Goal: Answer question/provide support: Share knowledge or assist other users

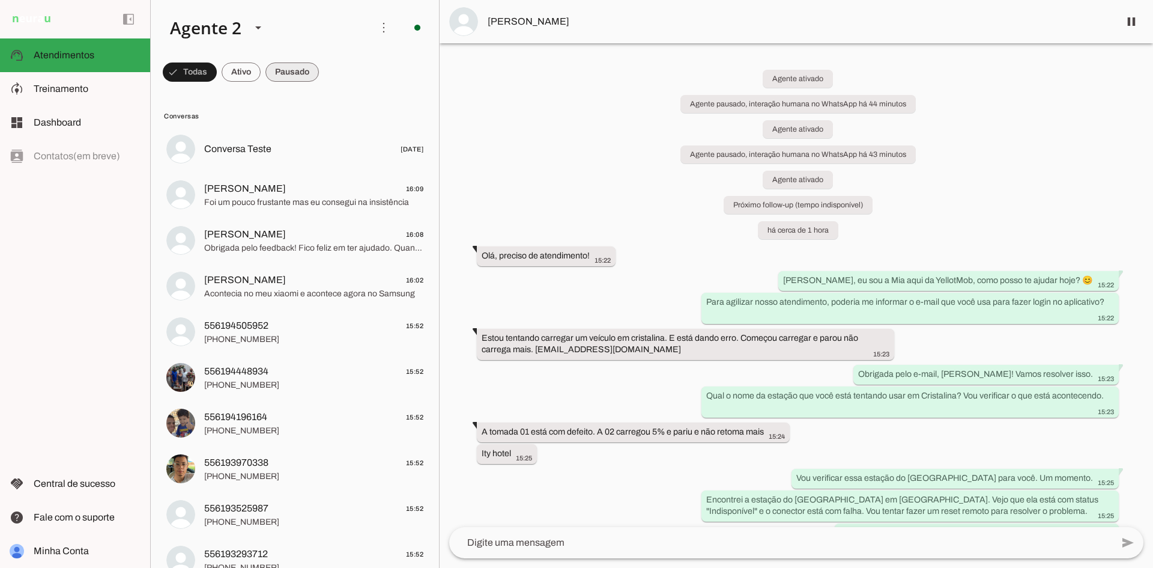
click at [217, 76] on span at bounding box center [190, 72] width 54 height 29
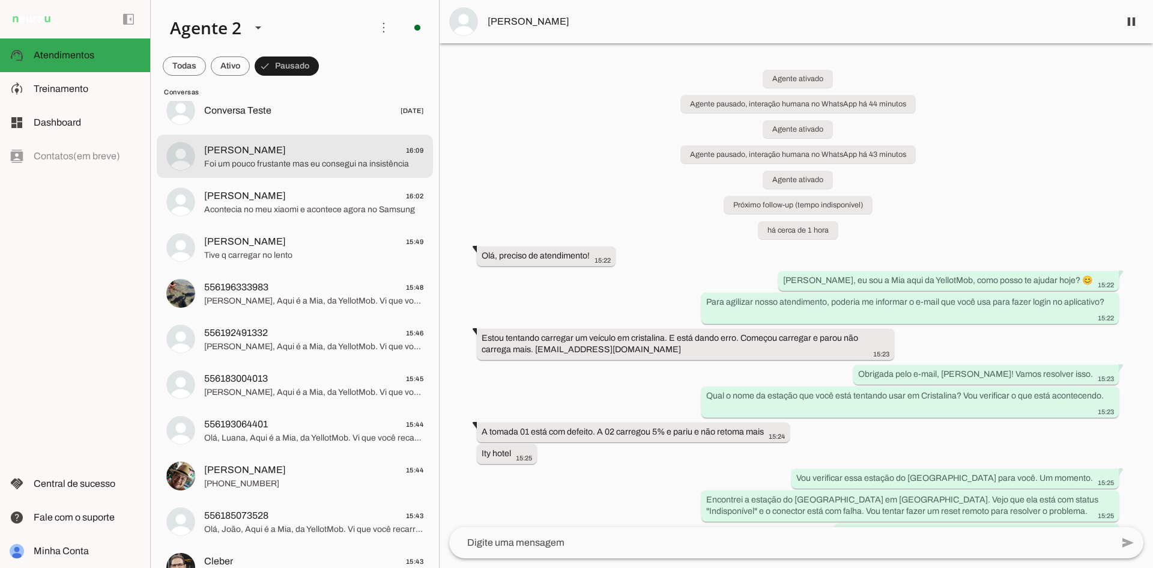
scroll to position [180, 0]
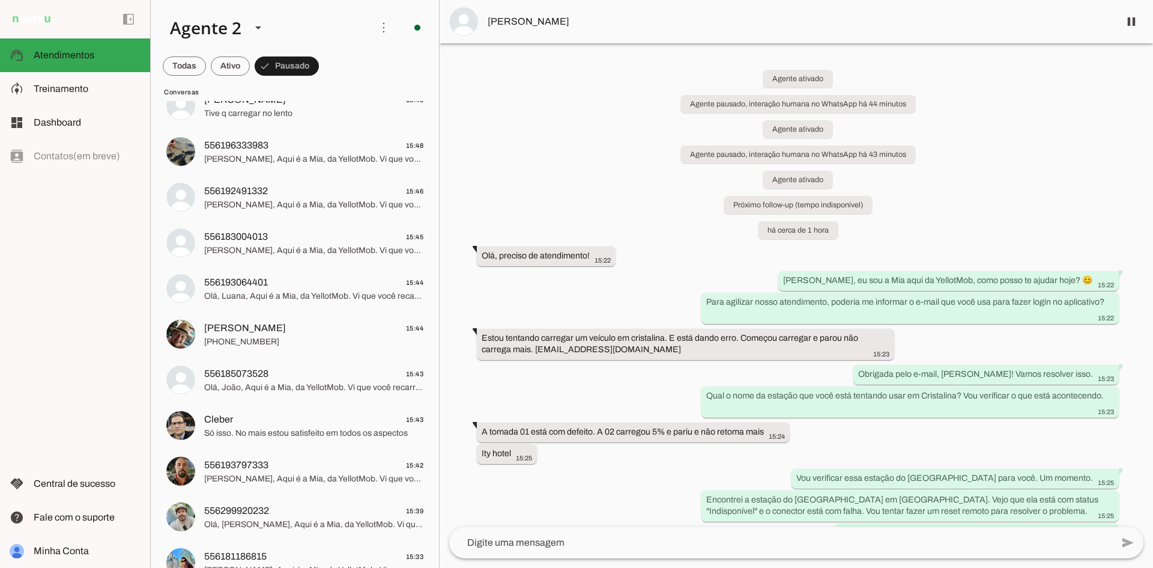
click at [440, 108] on div "Agente ativado Agente pausado, interação humana no WhatsApp há 44 minutos Agent…" at bounding box center [797, 285] width 714 height 484
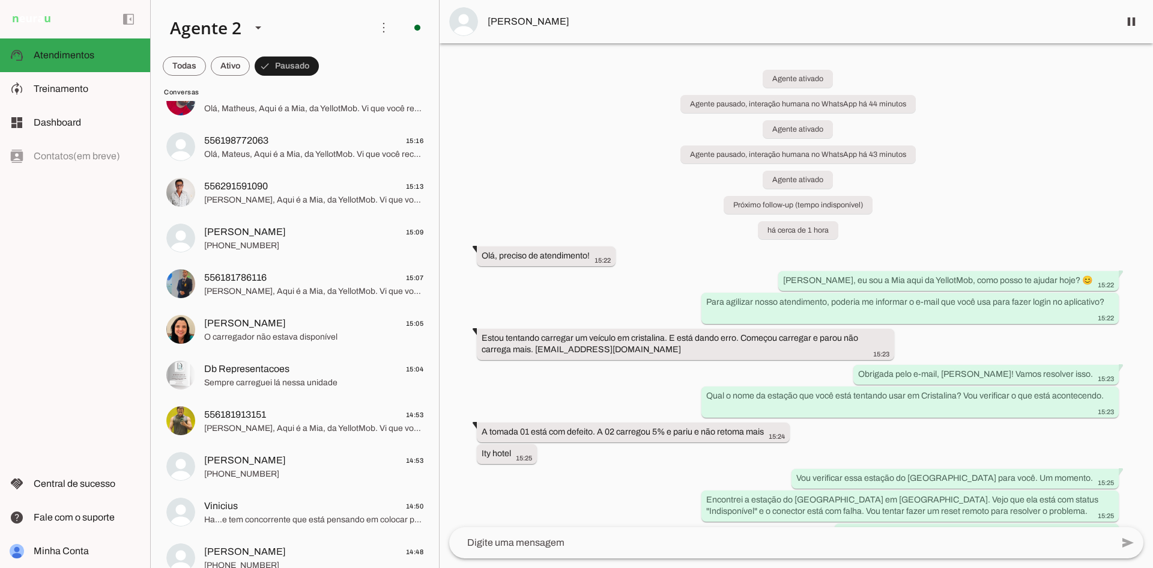
scroll to position [1208, 0]
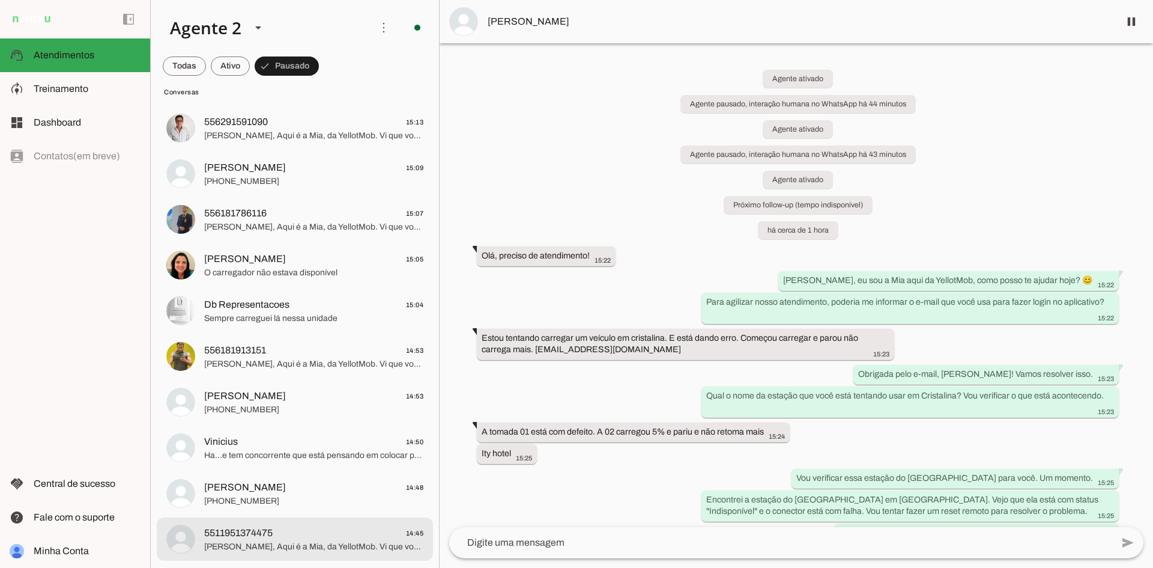
click at [321, 538] on span "5511951374475 14:45" at bounding box center [313, 533] width 219 height 15
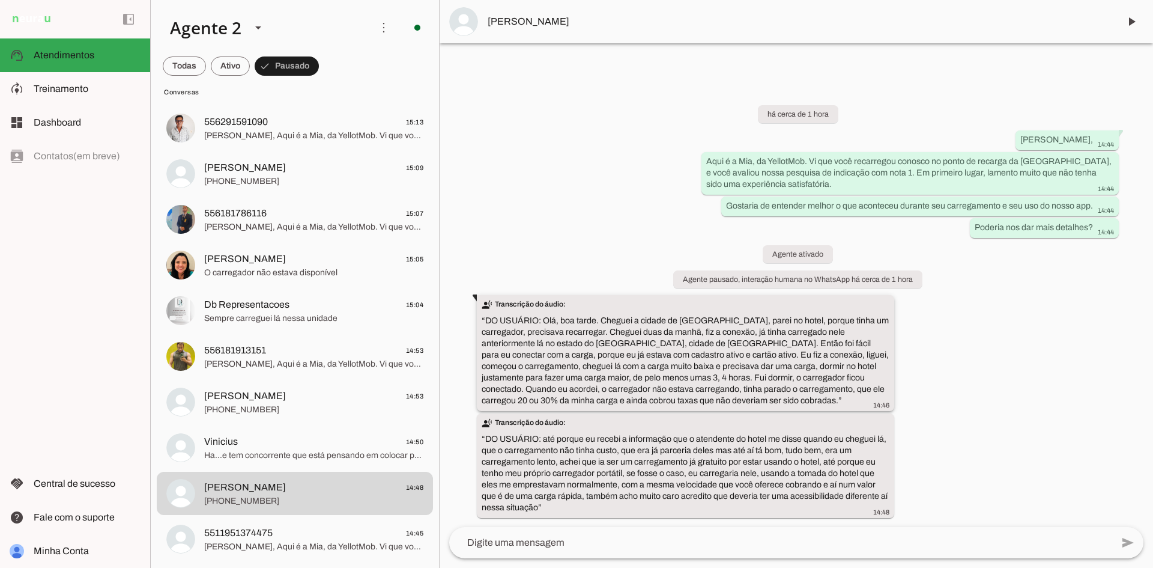
drag, startPoint x: 544, startPoint y: 320, endPoint x: 670, endPoint y: 398, distance: 148.2
click at [0, 0] on slot "transcribe Transcrição do áudio: “ DO USUÁRIO: Olá, boa tarde. Cheguei a cidade…" at bounding box center [0, 0] width 0 height 0
drag, startPoint x: 538, startPoint y: 506, endPoint x: 545, endPoint y: 440, distance: 67.0
click at [0, 0] on slot "transcribe Transcrição do áudio: “ DO USUÁRIO: até porque eu recebi a informaçã…" at bounding box center [0, 0] width 0 height 0
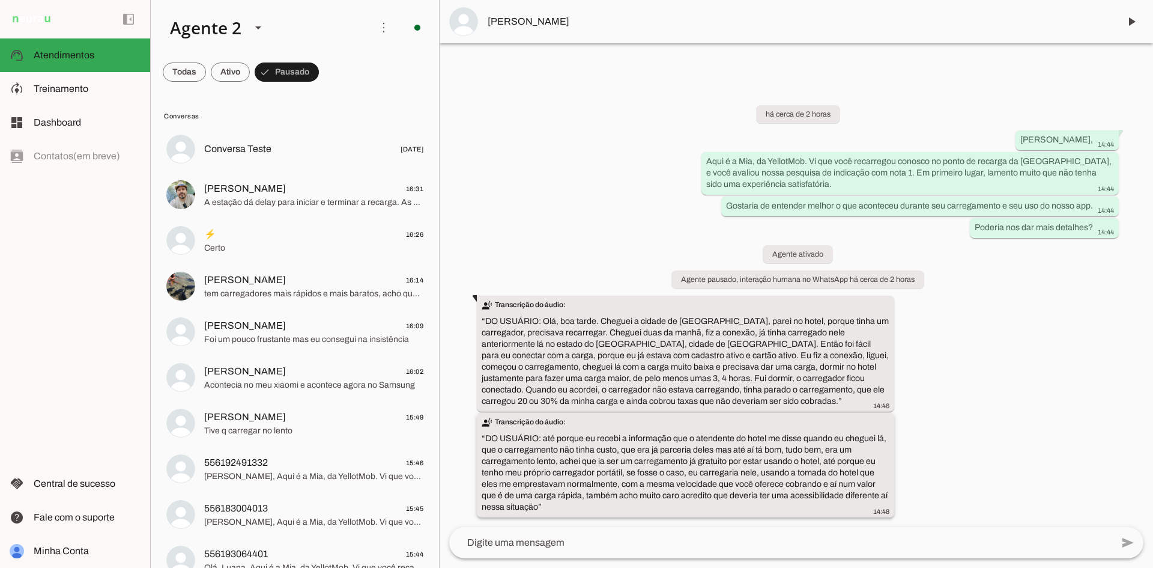
drag, startPoint x: 539, startPoint y: 505, endPoint x: 544, endPoint y: 439, distance: 65.6
click at [0, 0] on slot "transcribe Transcrição do áudio: “ DO USUÁRIO: até porque eu recebi a informaçã…" at bounding box center [0, 0] width 0 height 0
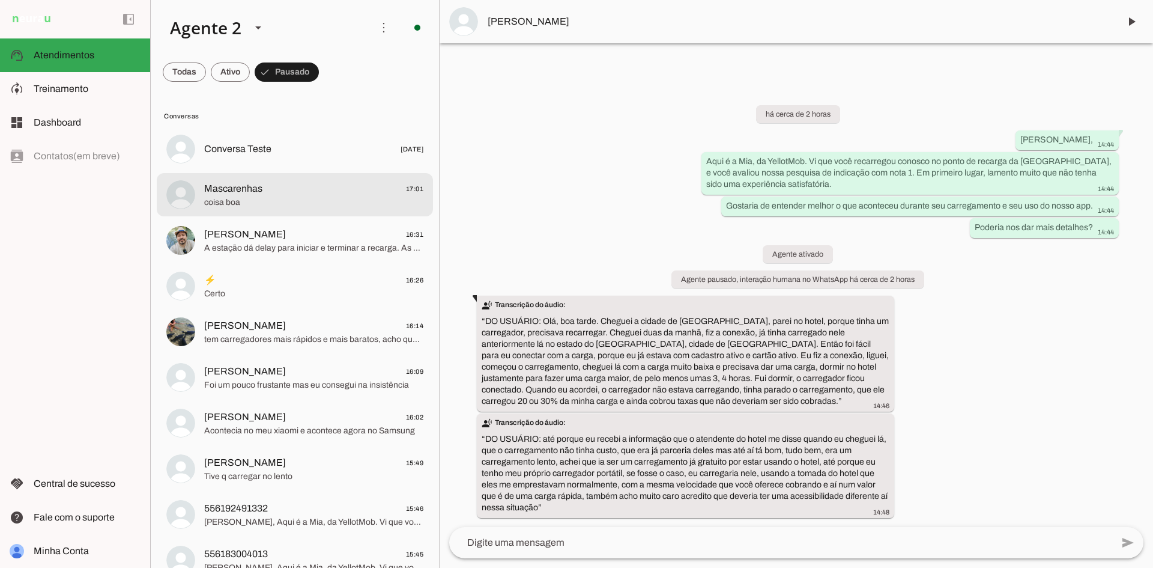
click at [316, 201] on span "coisa boa" at bounding box center [313, 202] width 219 height 12
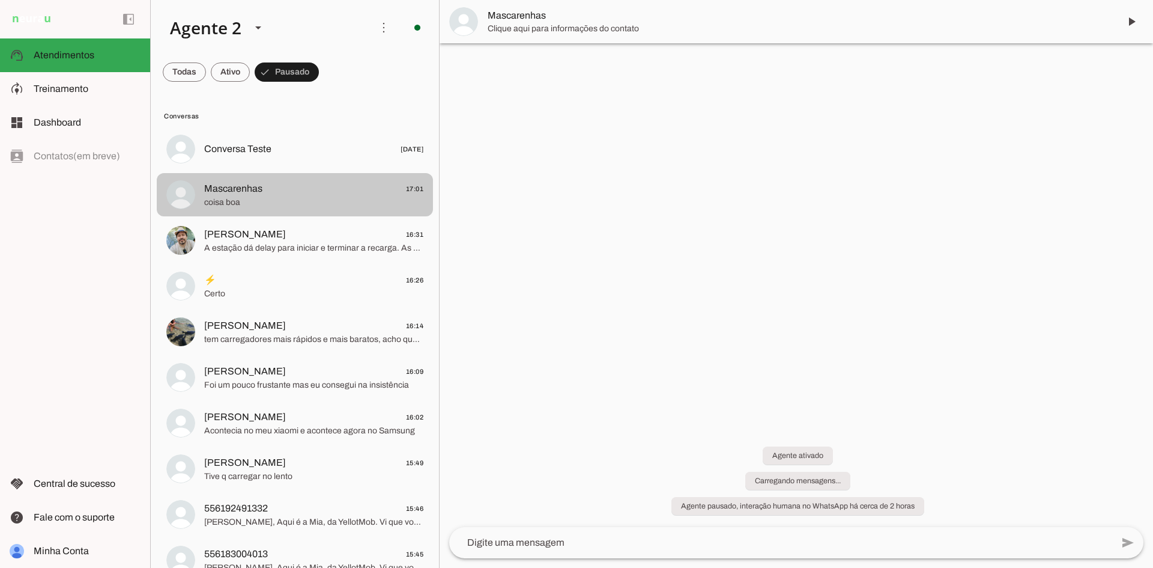
scroll to position [443, 0]
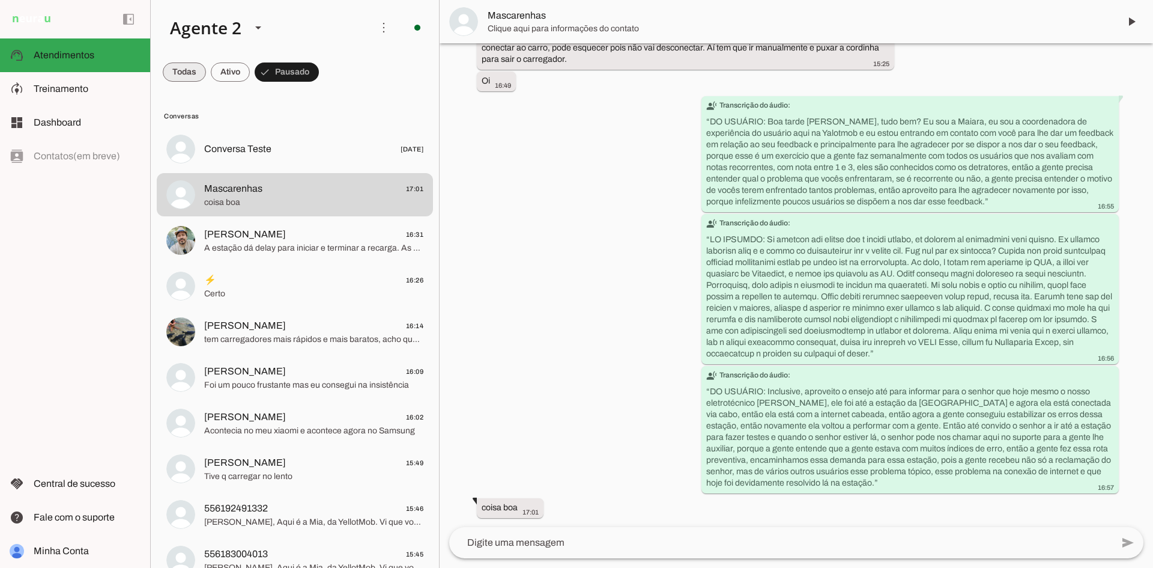
click at [175, 72] on span at bounding box center [184, 72] width 43 height 29
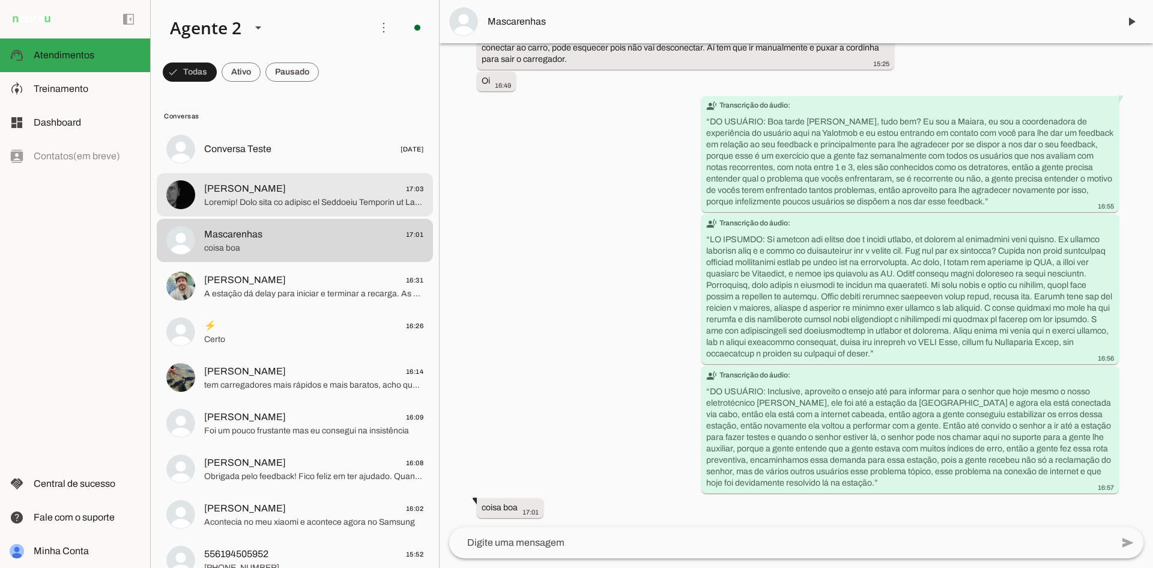
click at [306, 182] on span "João 17:03" at bounding box center [313, 188] width 219 height 15
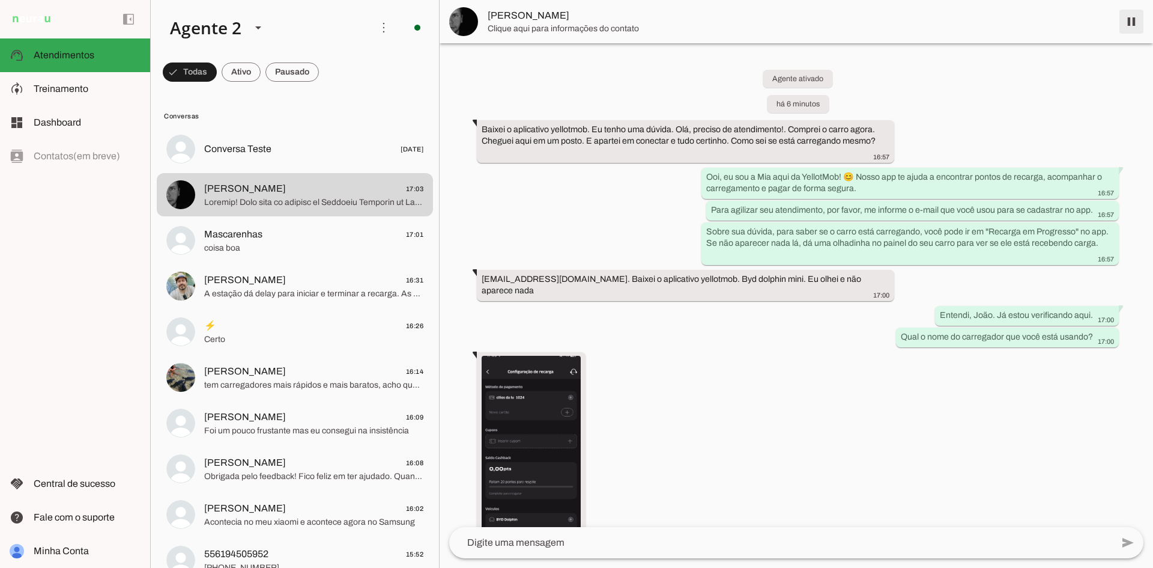
click at [1128, 17] on span at bounding box center [1131, 21] width 29 height 29
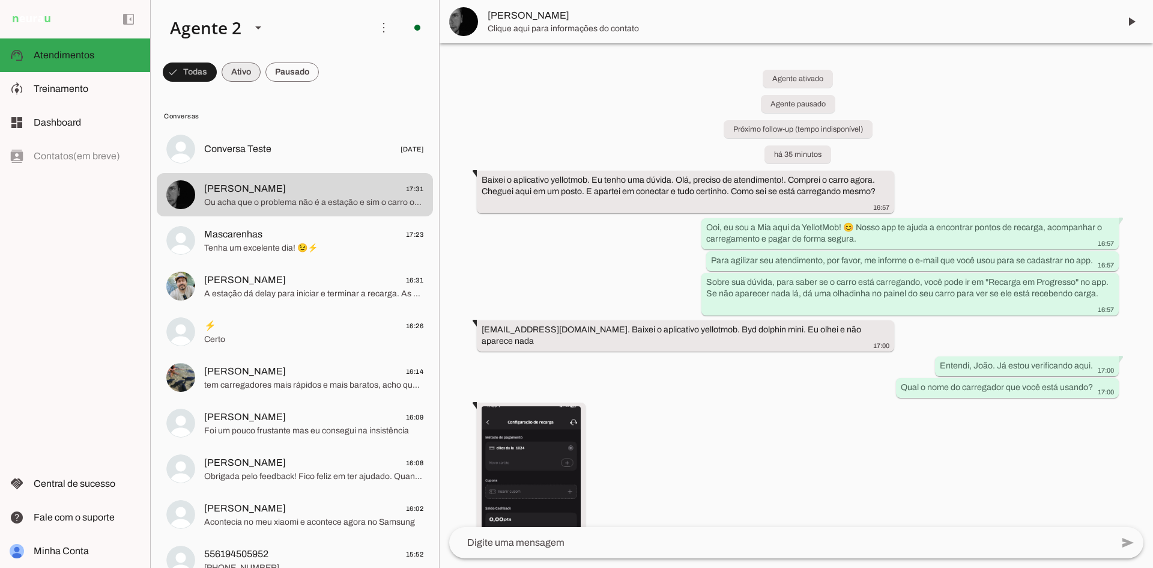
click at [217, 73] on span at bounding box center [190, 72] width 54 height 29
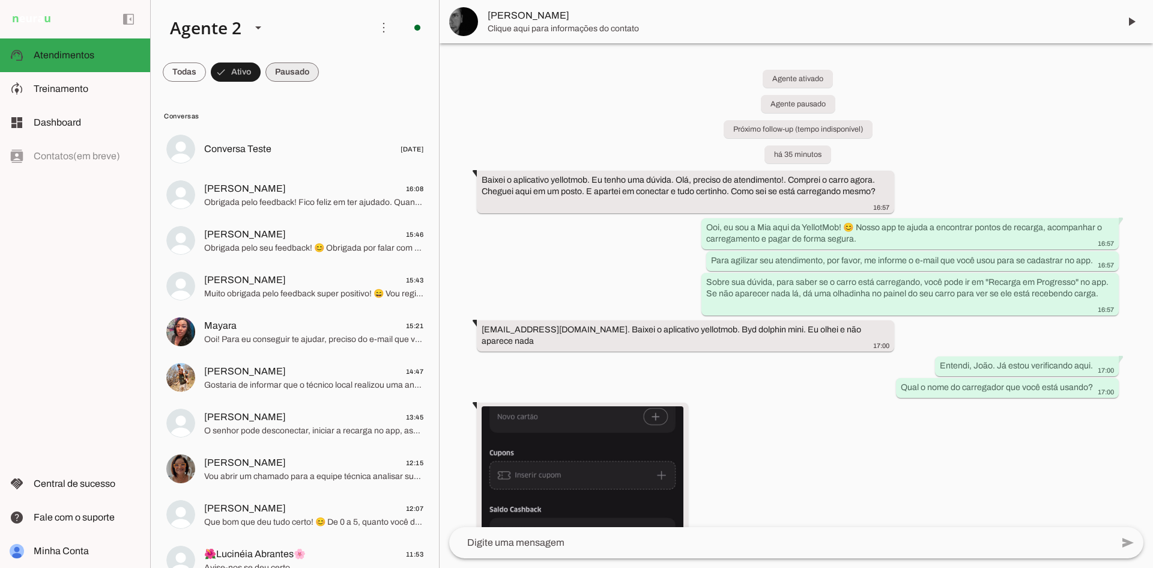
click at [206, 76] on span at bounding box center [184, 72] width 43 height 29
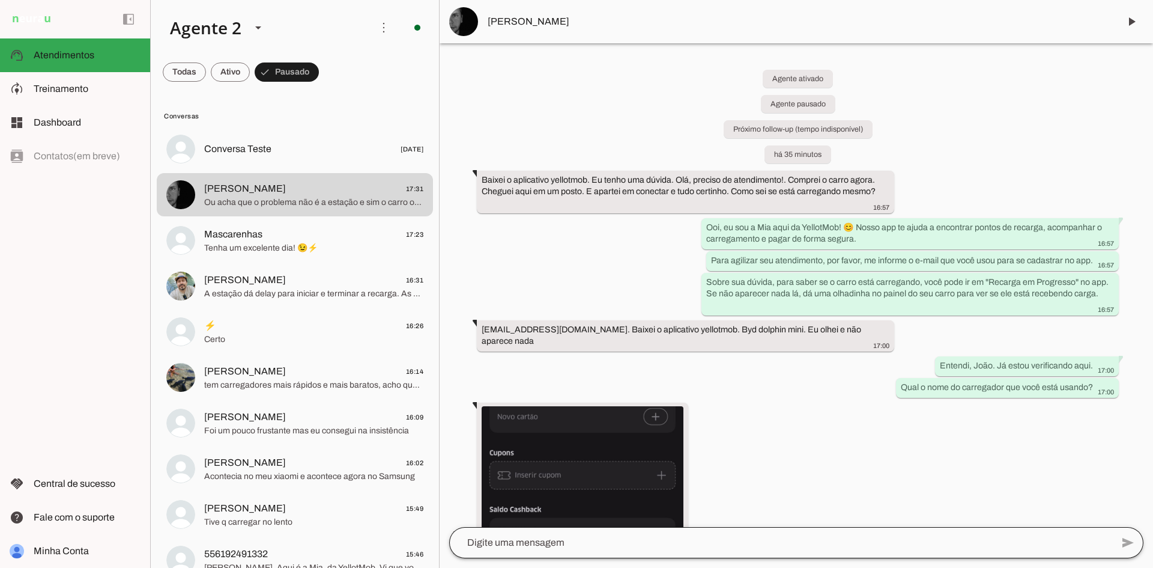
click at [724, 534] on div at bounding box center [780, 542] width 663 height 31
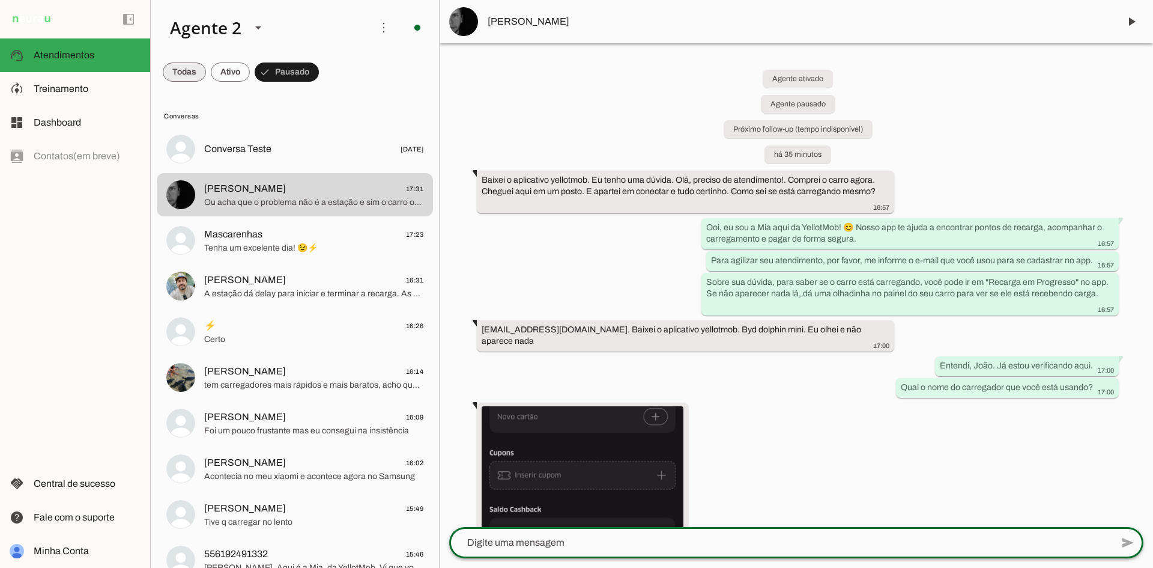
click at [181, 67] on span at bounding box center [184, 72] width 43 height 29
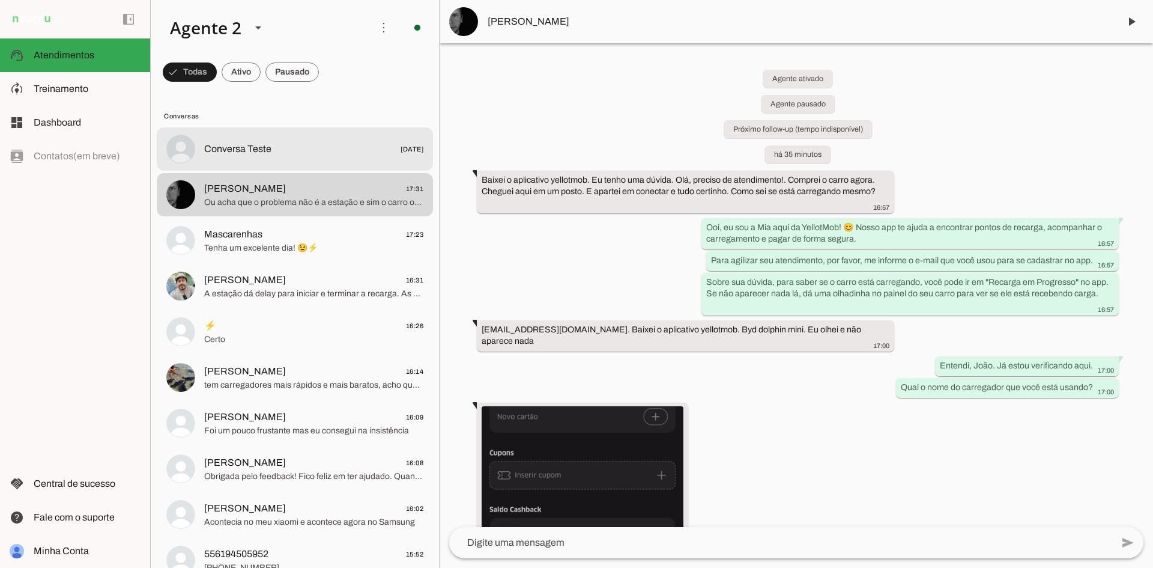
click at [284, 142] on span "Conversa Teste 21/05/2025" at bounding box center [313, 149] width 219 height 15
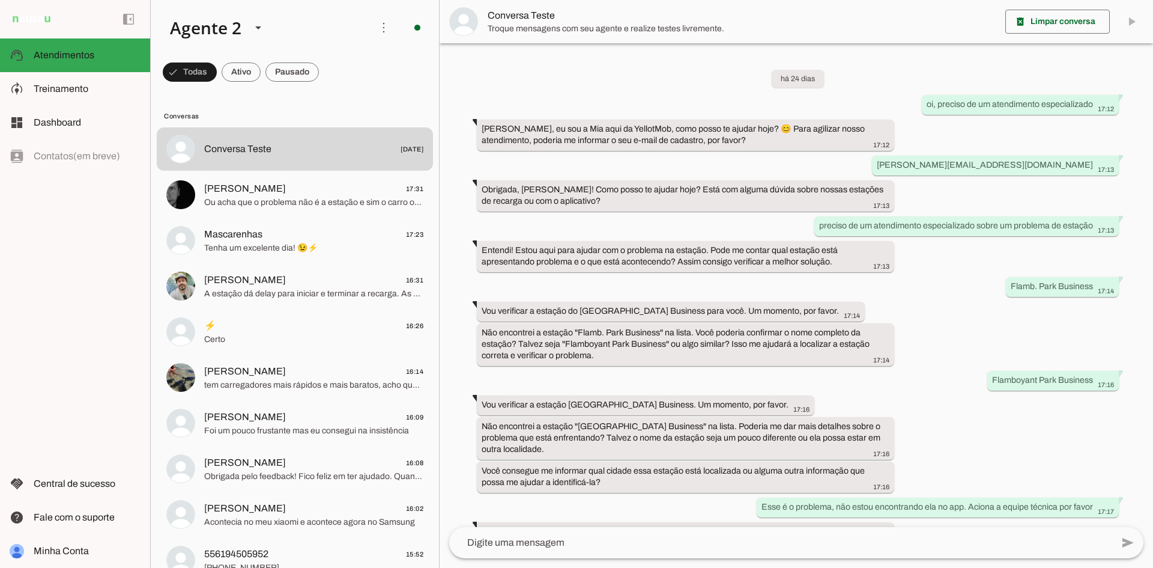
scroll to position [276, 0]
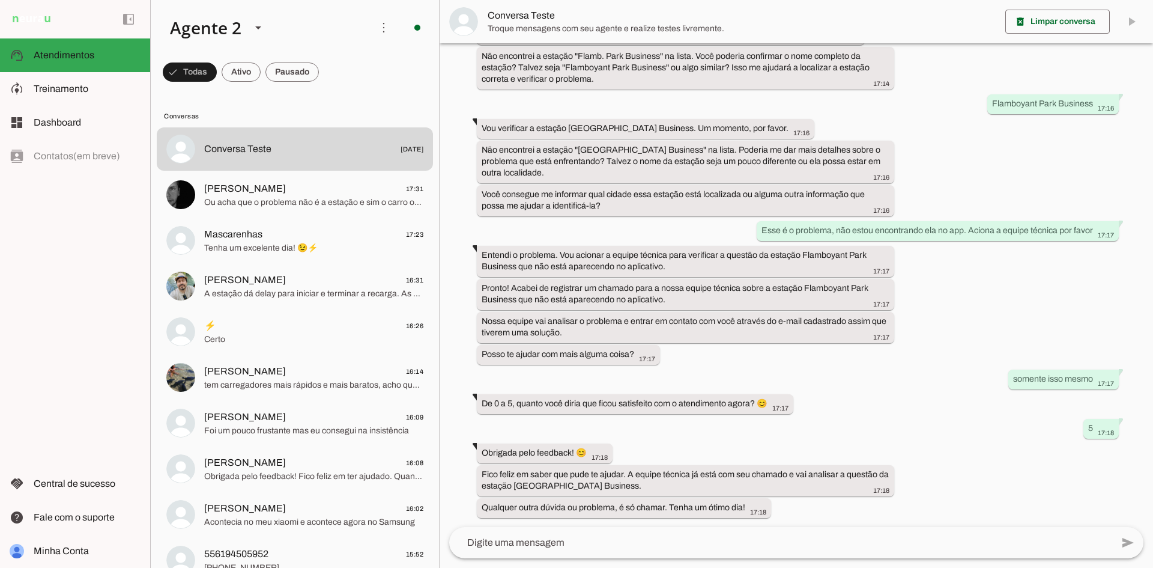
click at [582, 544] on textarea at bounding box center [780, 542] width 663 height 14
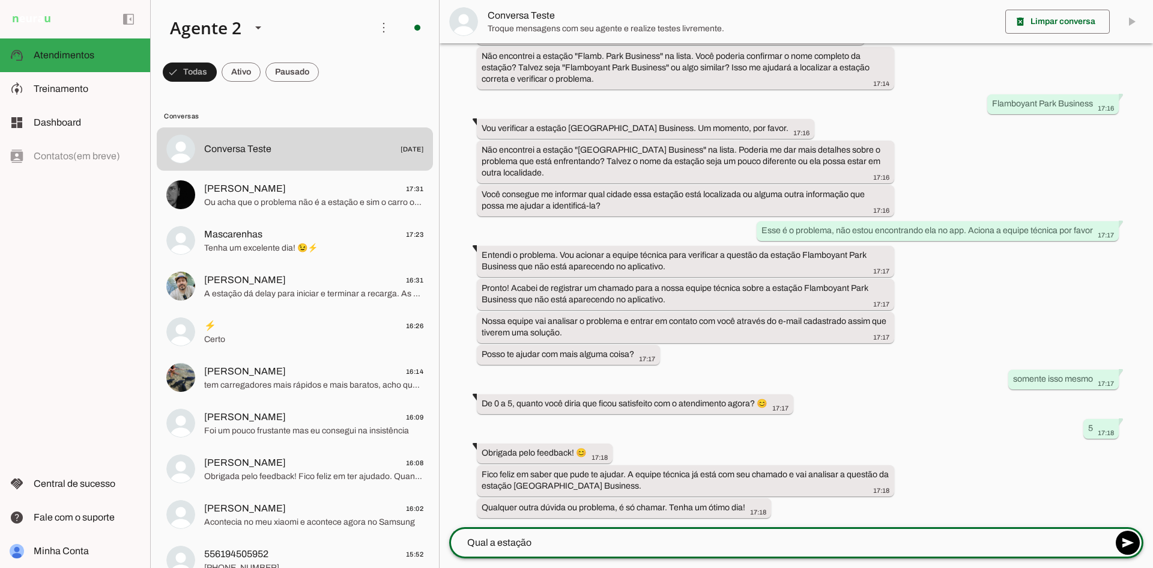
type textarea "Qual a estação"
type md-outlined-text-field "Qual a estação"
type textarea "Qual a estação é mais próxima do Felicittá Shopping?"
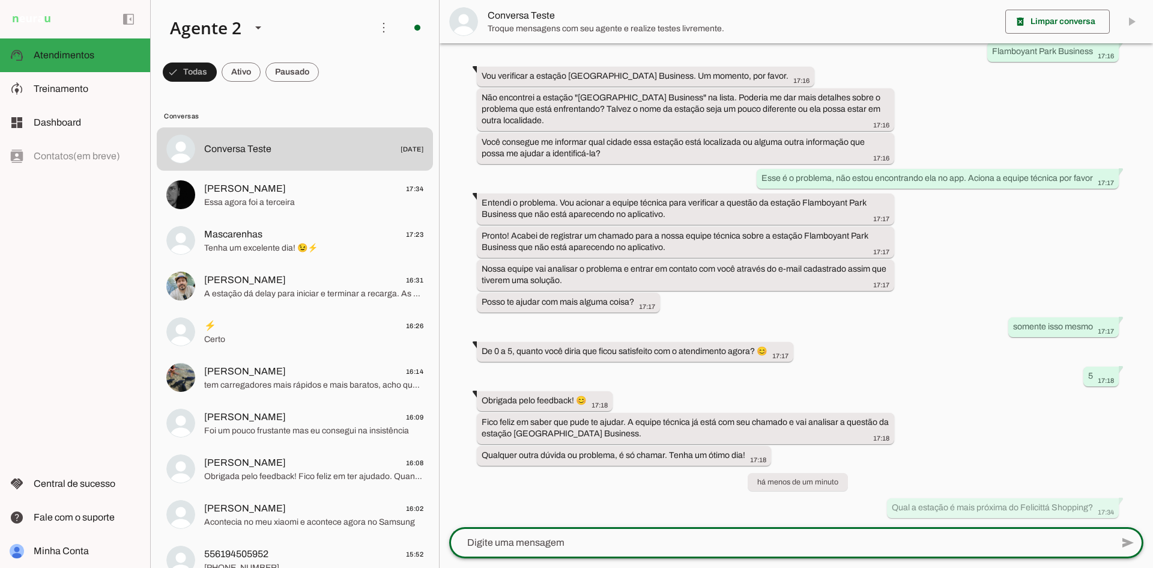
scroll to position [0, 0]
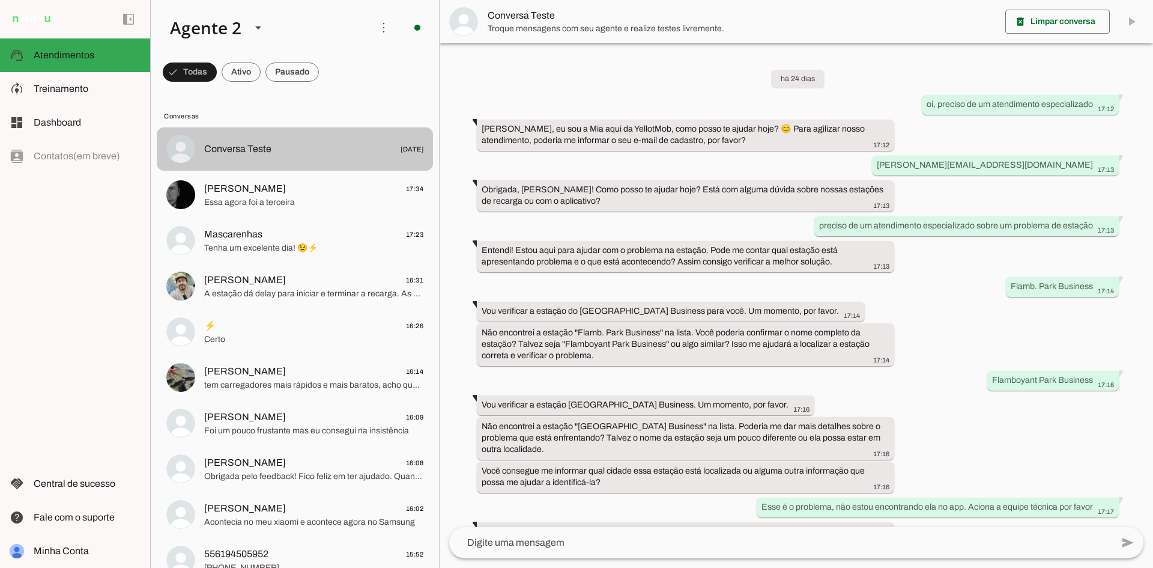
click at [301, 139] on md-item "Conversa Teste 21/05/2025" at bounding box center [295, 148] width 276 height 43
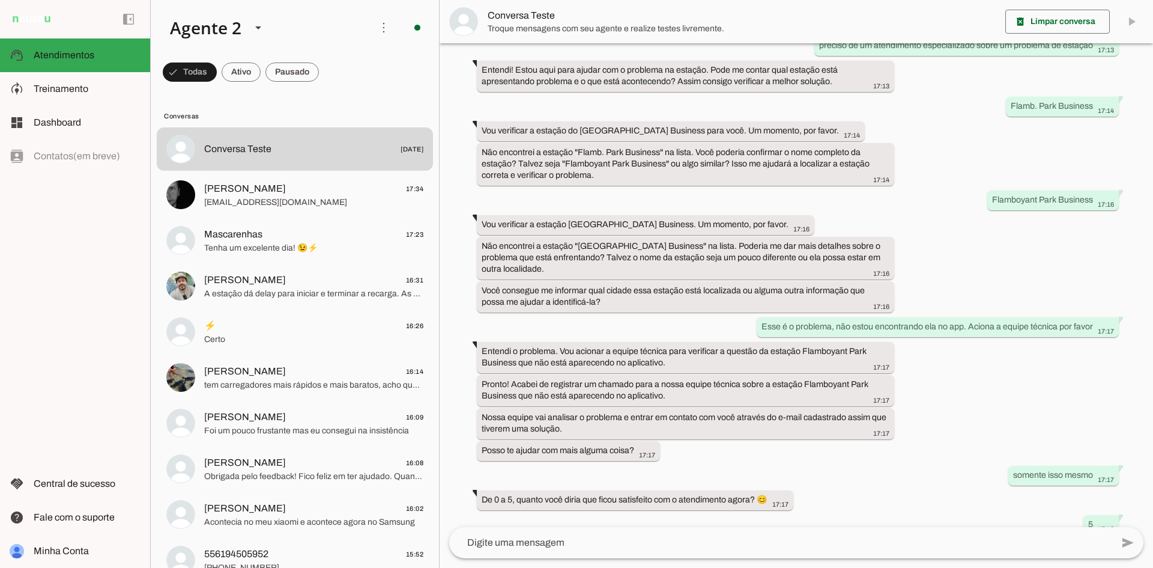
scroll to position [386, 0]
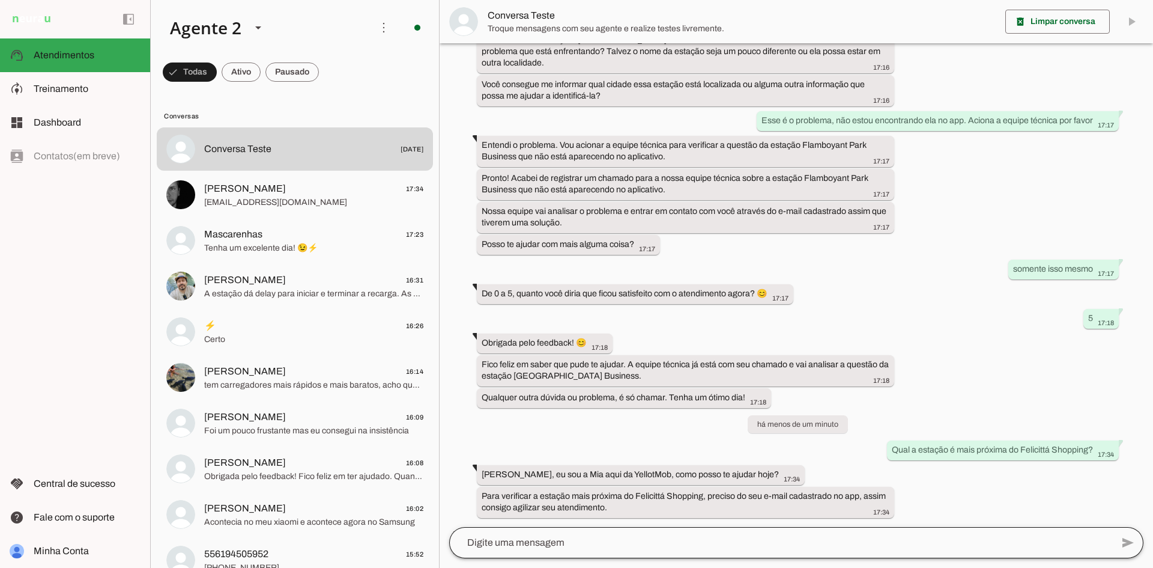
click at [569, 552] on div at bounding box center [780, 542] width 663 height 31
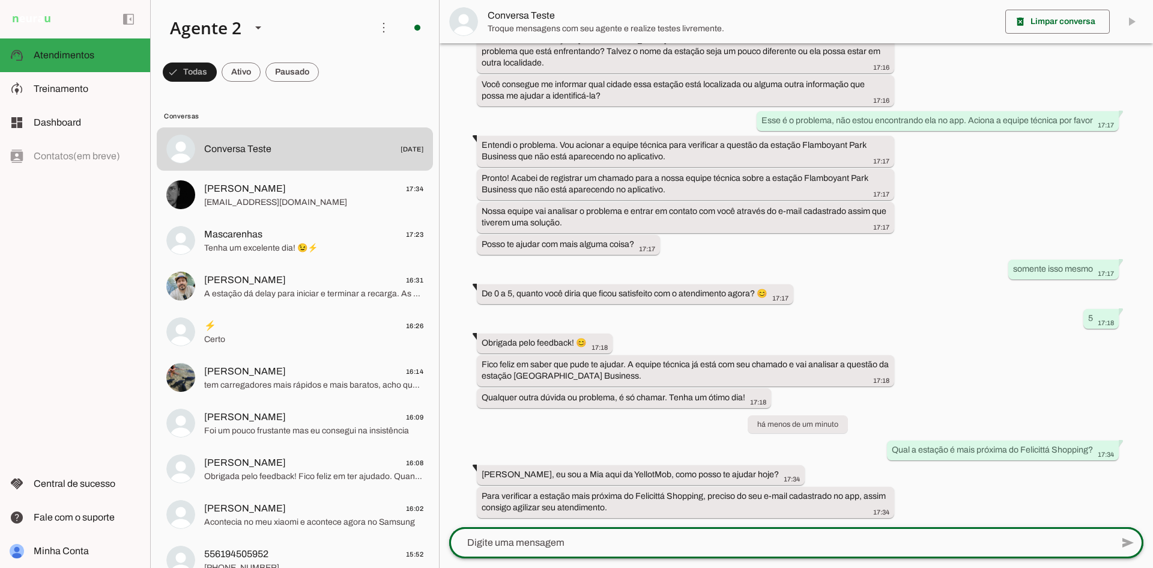
click at [569, 552] on div at bounding box center [780, 542] width 663 height 31
click at [751, 567] on div "add send send 🎤 Recording... description Document photo_library Photos & videos…" at bounding box center [797, 547] width 714 height 41
click at [711, 548] on textarea at bounding box center [780, 542] width 663 height 14
type textarea "mayara@gmail.com"
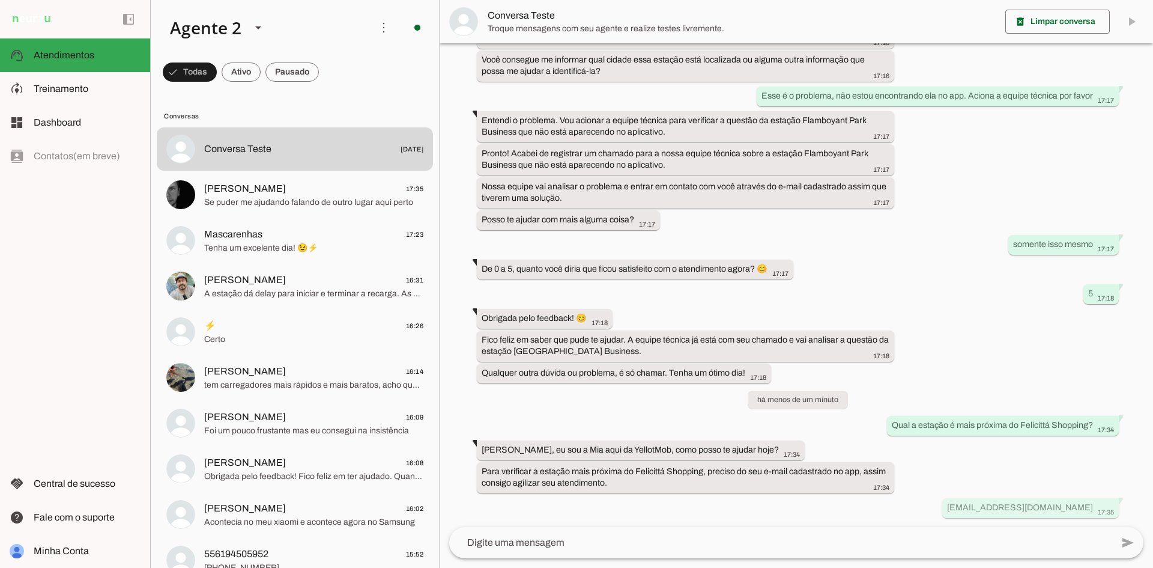
click at [1128, 22] on md-item "Conversa Teste" at bounding box center [797, 21] width 714 height 43
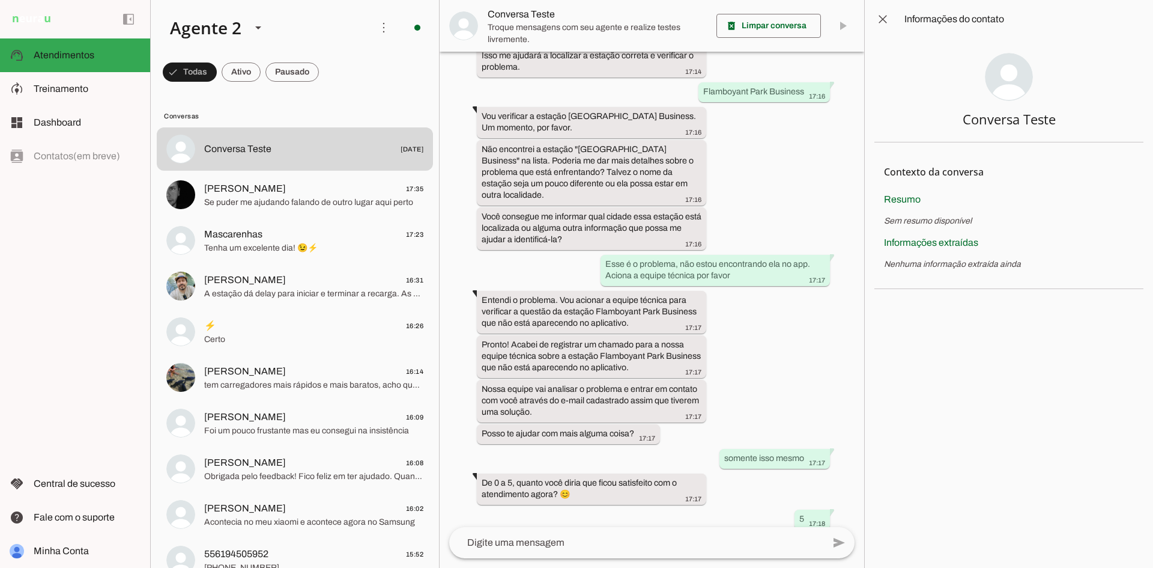
scroll to position [662, 0]
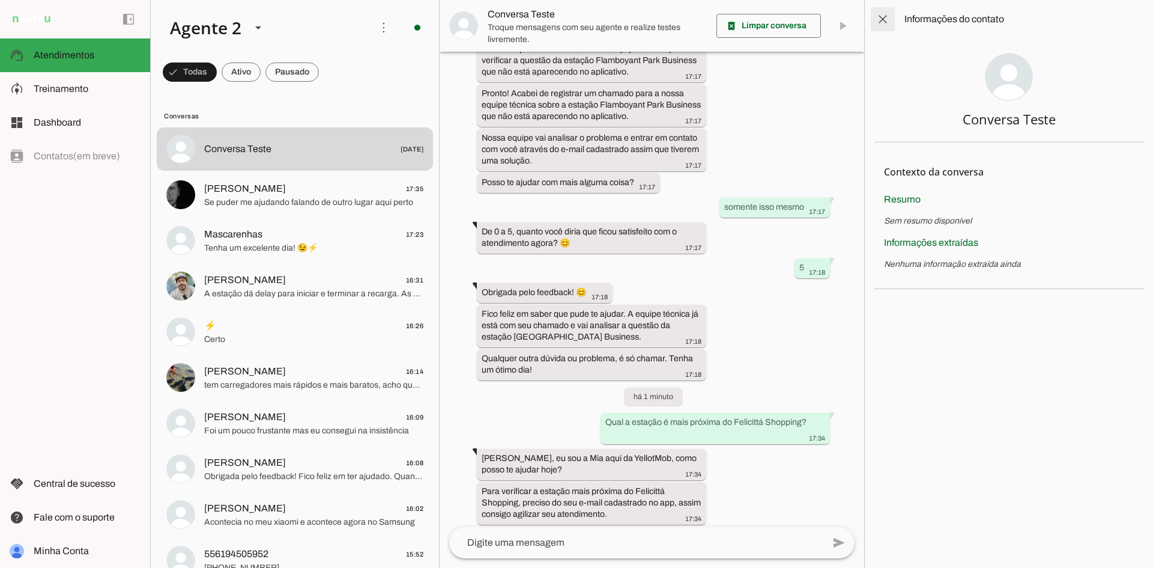
click at [891, 16] on span at bounding box center [883, 19] width 29 height 29
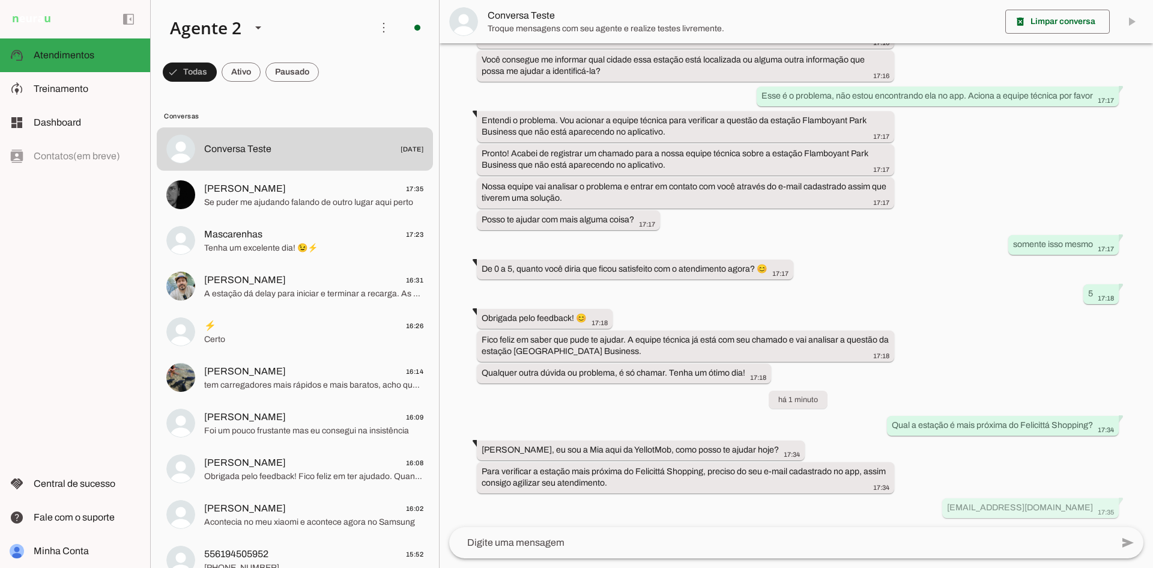
scroll to position [411, 0]
click at [1129, 20] on md-item "Conversa Teste" at bounding box center [797, 21] width 714 height 43
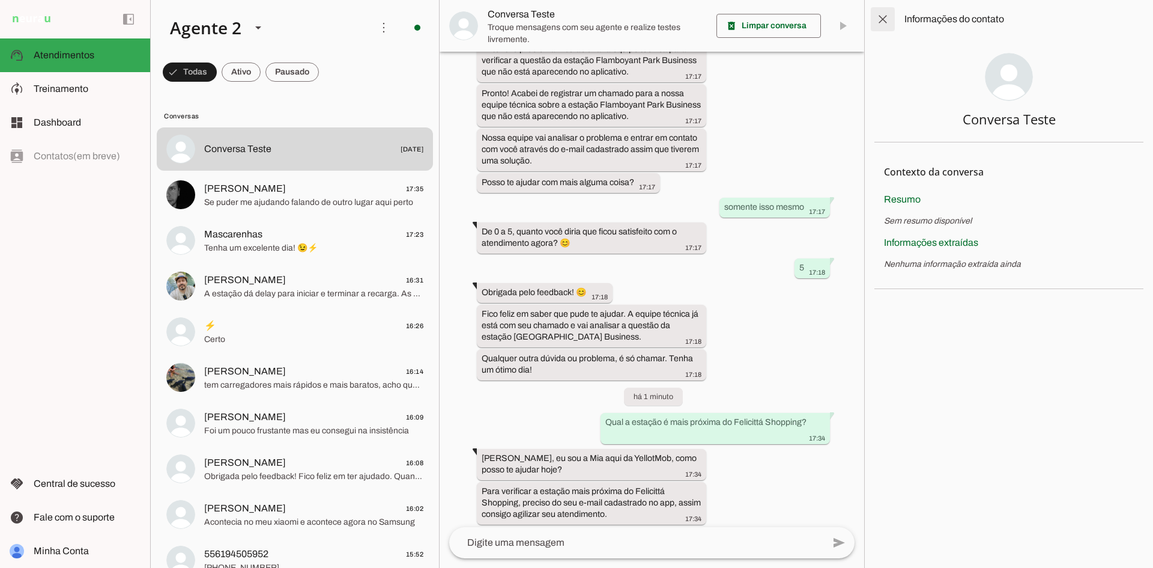
click at [884, 14] on span at bounding box center [883, 19] width 29 height 29
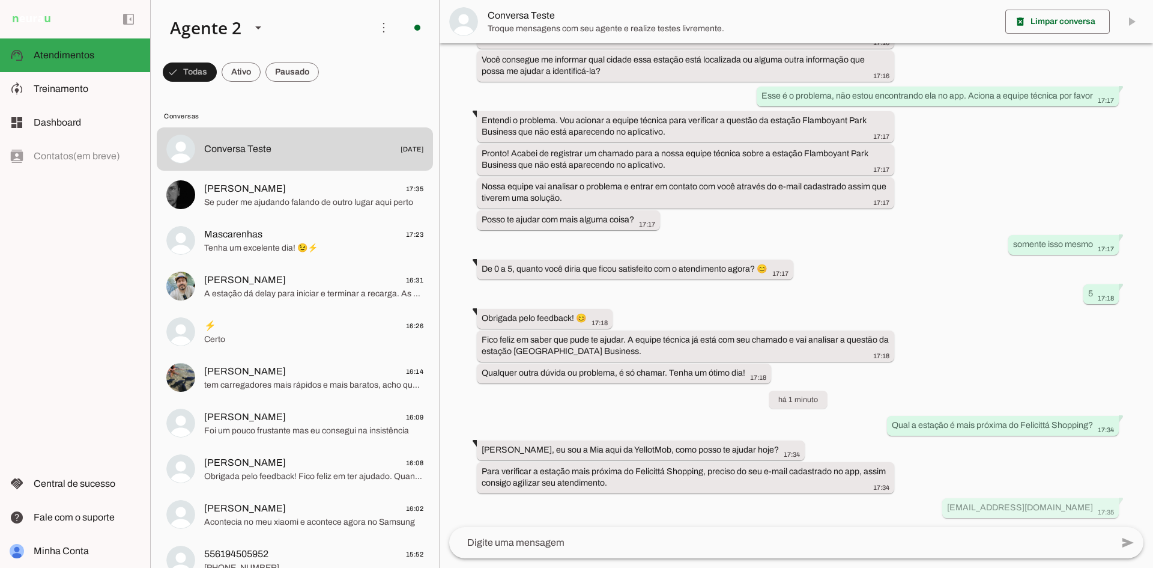
click at [683, 404] on div "há 24 dias oi, preciso de um atendimento especializado 17:12 Ooi, eu sou a Mia …" at bounding box center [797, 285] width 714 height 484
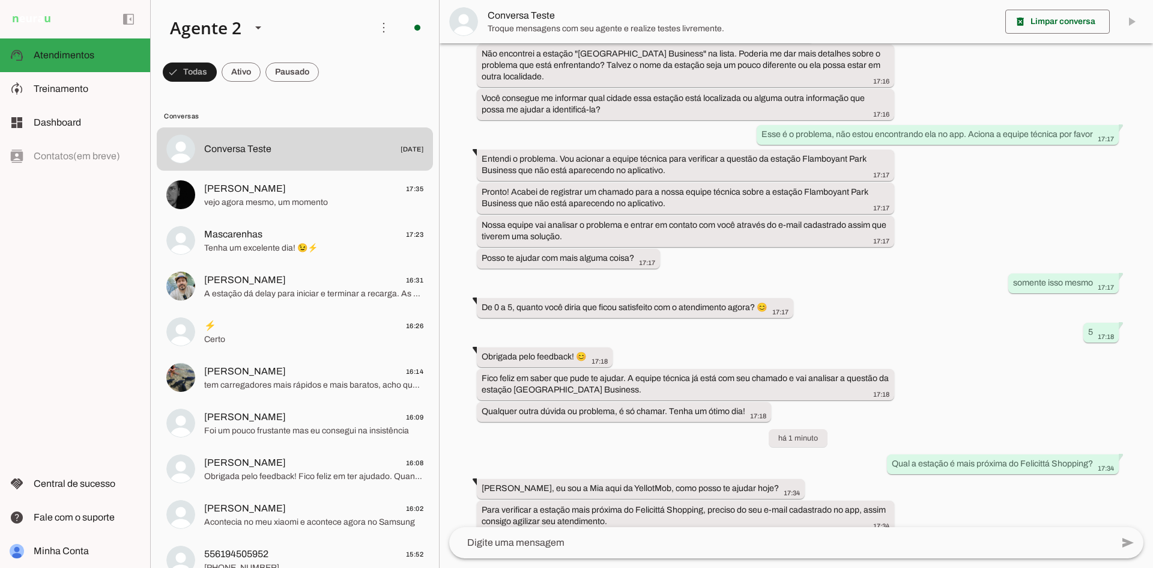
scroll to position [556, 0]
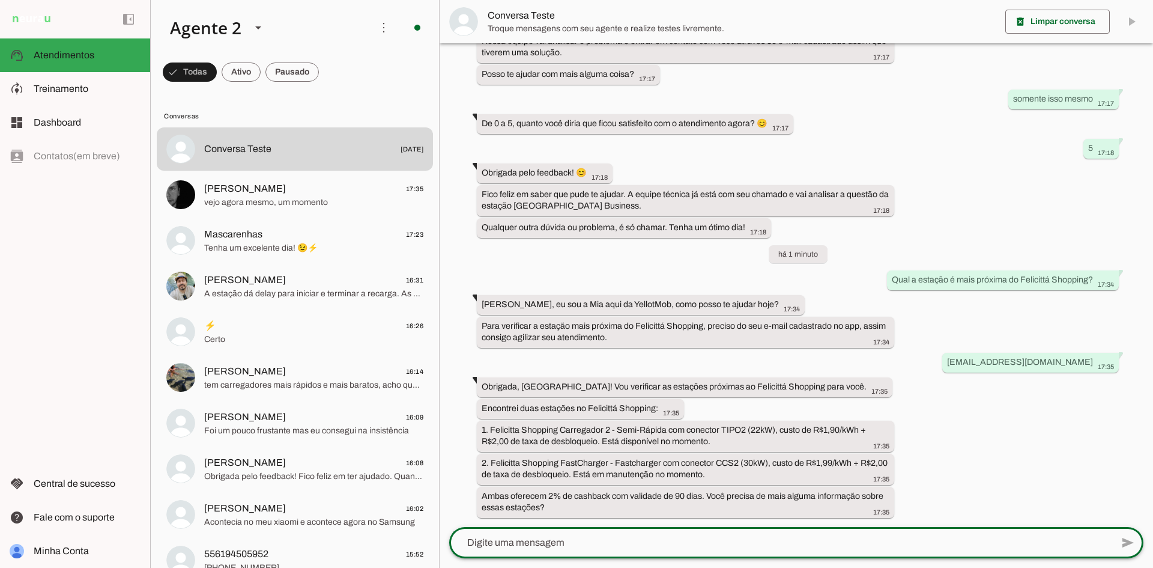
click at [557, 547] on textarea at bounding box center [780, 542] width 663 height 14
type textarea "Não foi isso que eu perguntei. quero saber quais as estações mais próximas dela"
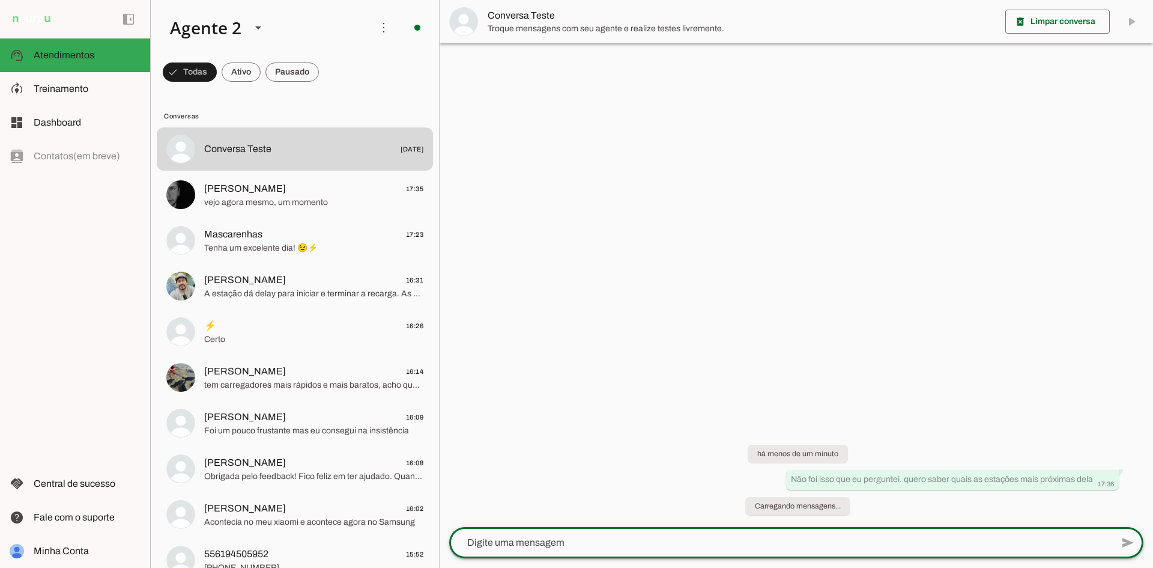
scroll to position [0, 0]
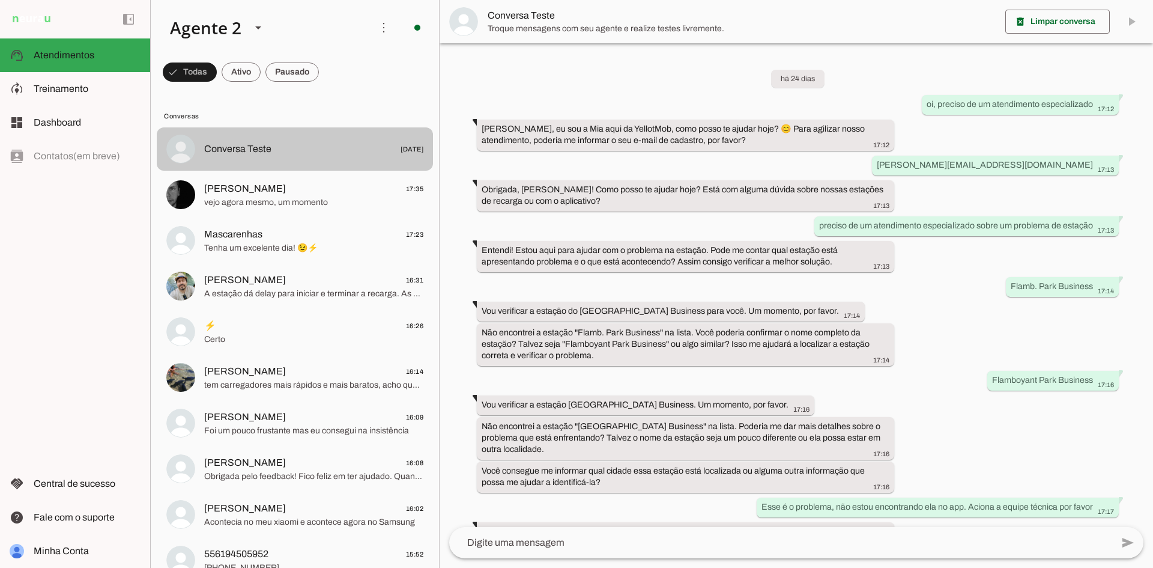
click at [309, 151] on span "Conversa Teste 21/05/2025" at bounding box center [313, 149] width 219 height 15
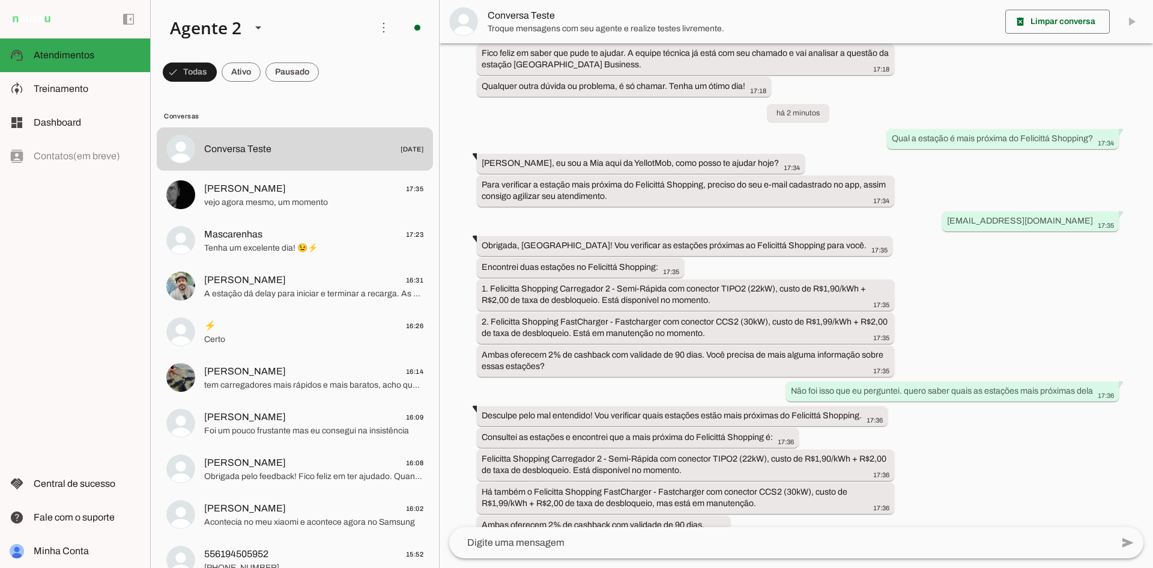
scroll to position [715, 0]
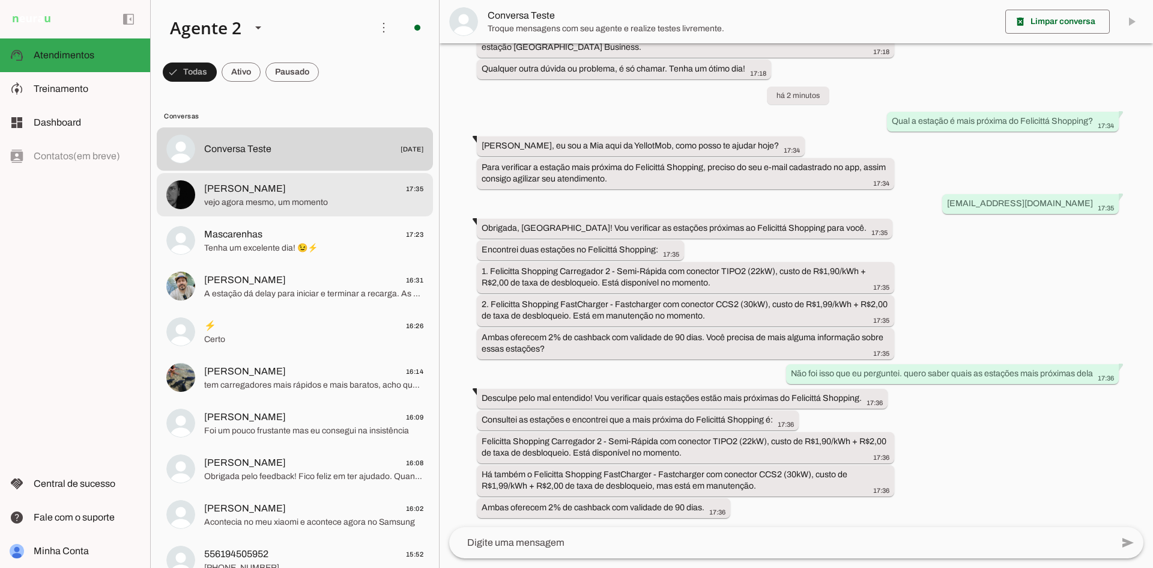
click at [309, 197] on span "vejo agora mesmo, um momento" at bounding box center [313, 202] width 219 height 12
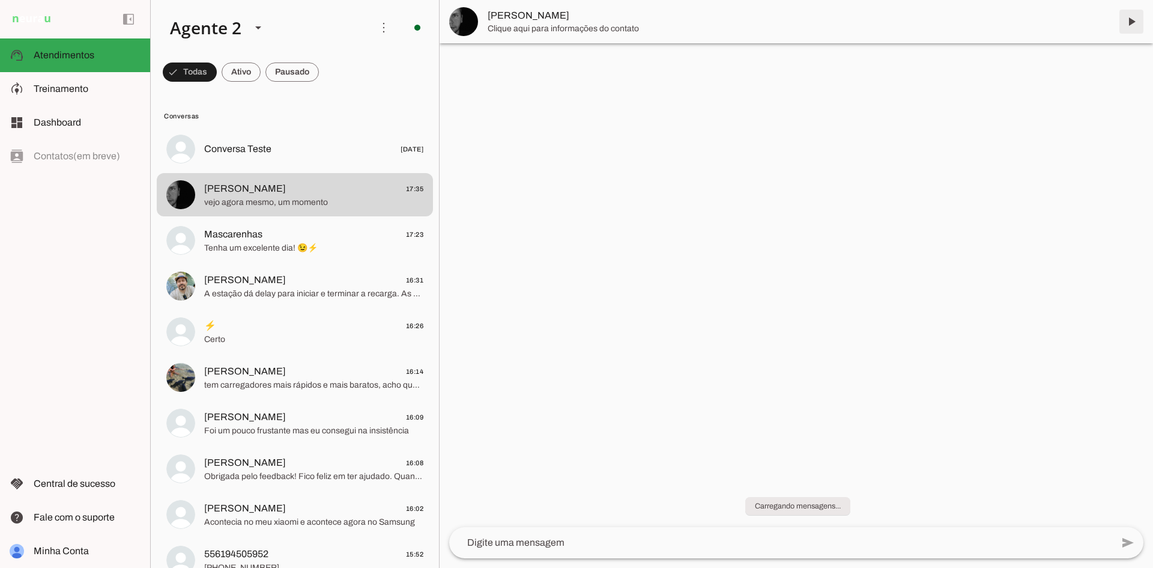
click at [1130, 25] on span at bounding box center [1131, 21] width 29 height 29
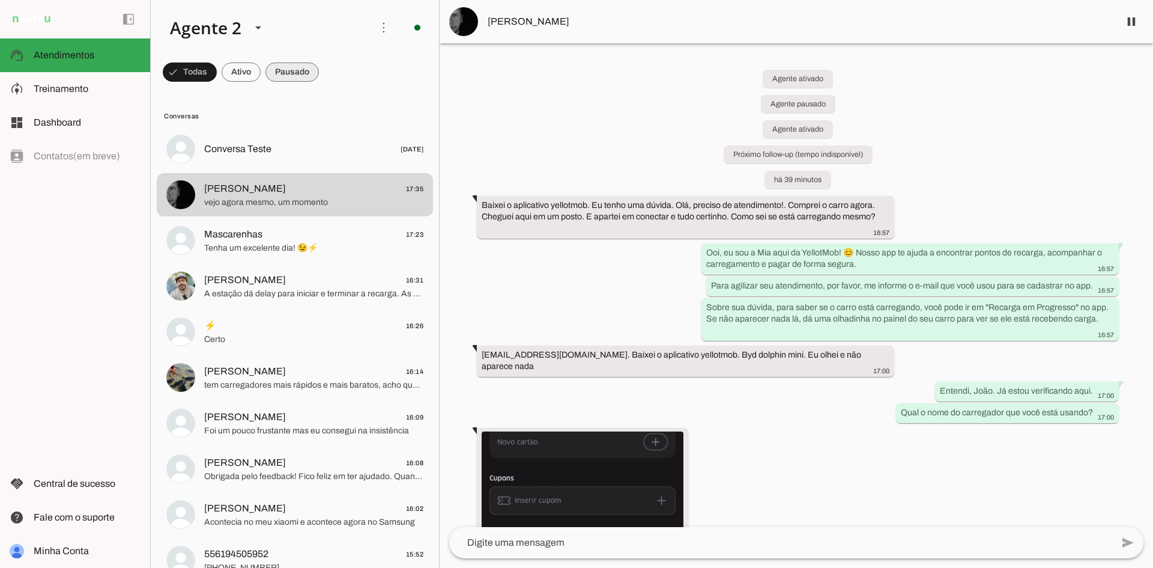
click at [217, 78] on span at bounding box center [190, 72] width 54 height 29
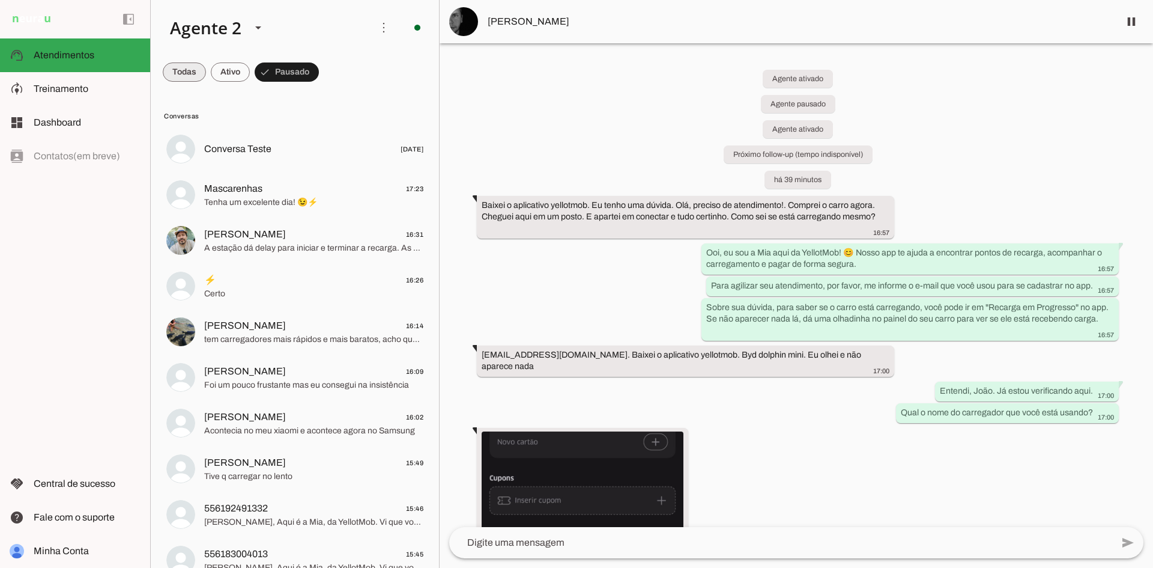
click at [175, 73] on span at bounding box center [184, 72] width 43 height 29
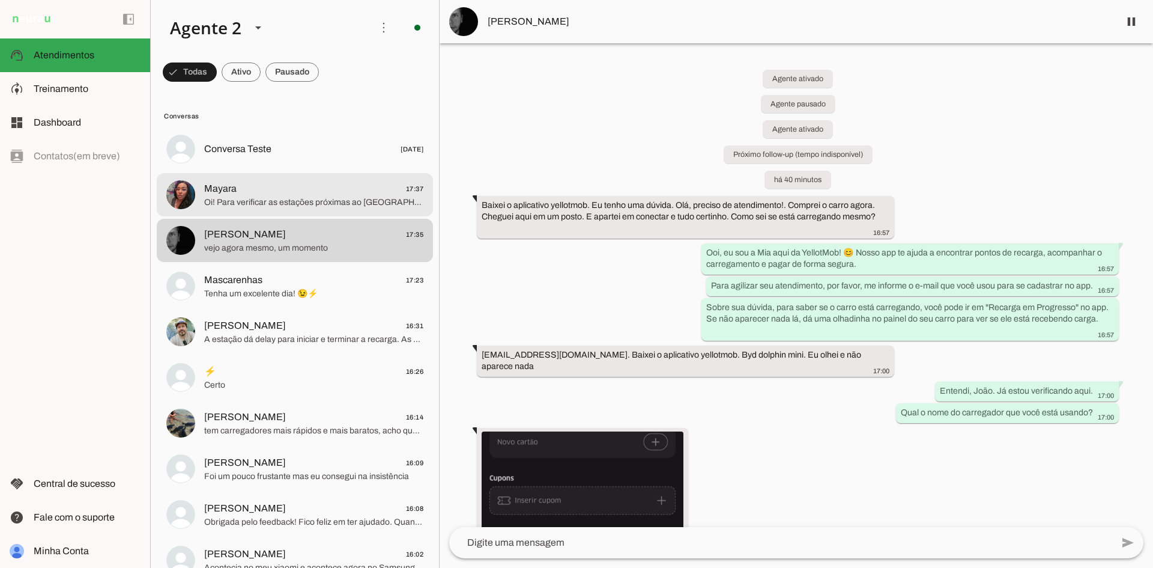
click at [291, 186] on span "Mayara 17:37" at bounding box center [313, 188] width 219 height 15
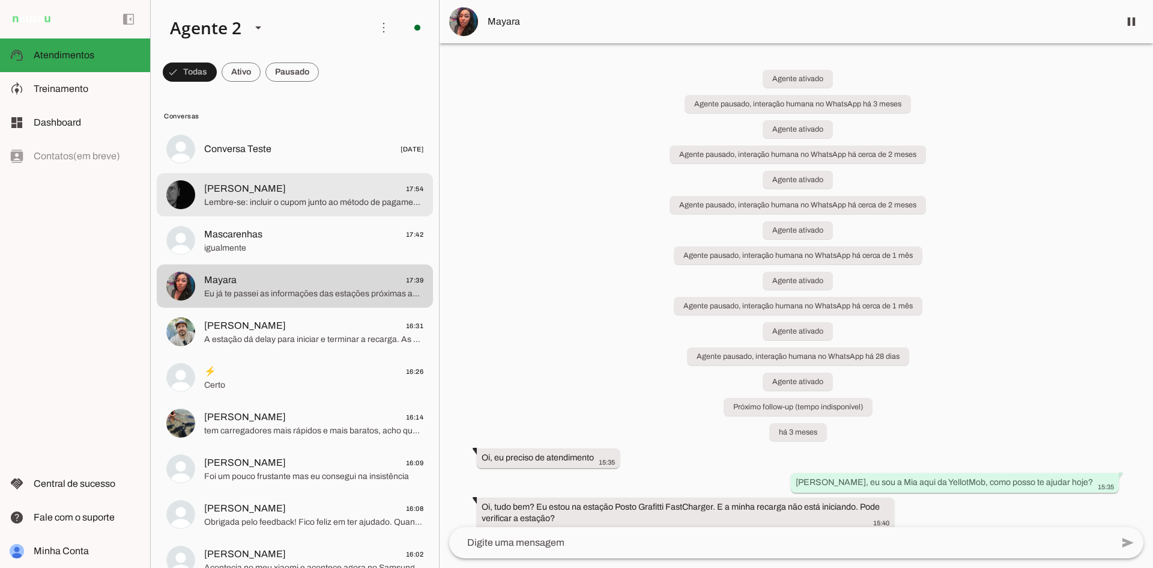
click at [252, 192] on span "[PERSON_NAME] 17:54" at bounding box center [313, 188] width 219 height 15
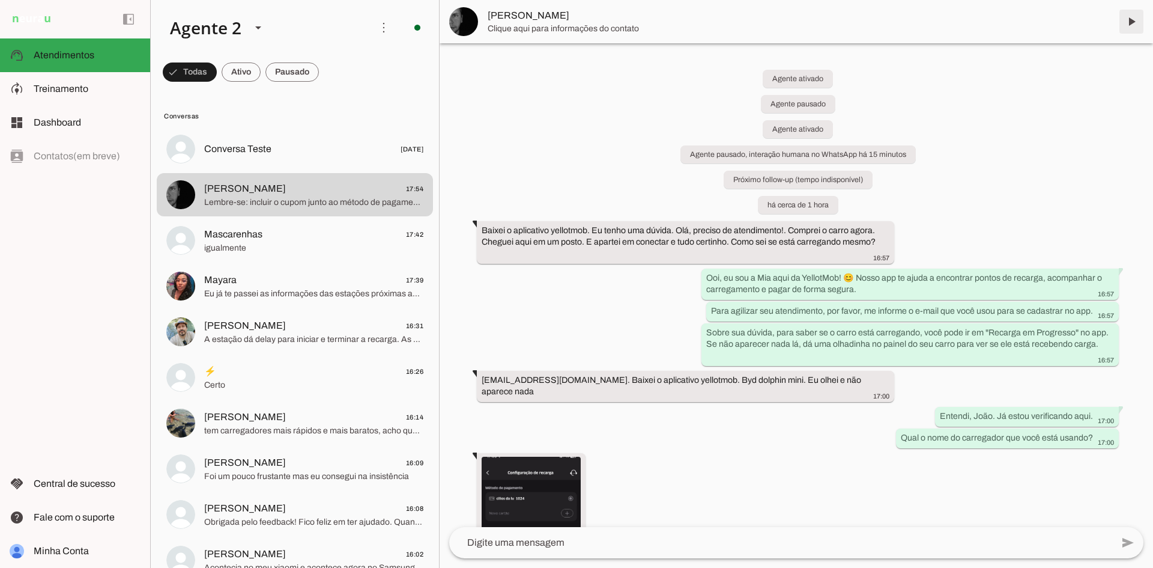
click at [1133, 22] on span at bounding box center [1131, 21] width 29 height 29
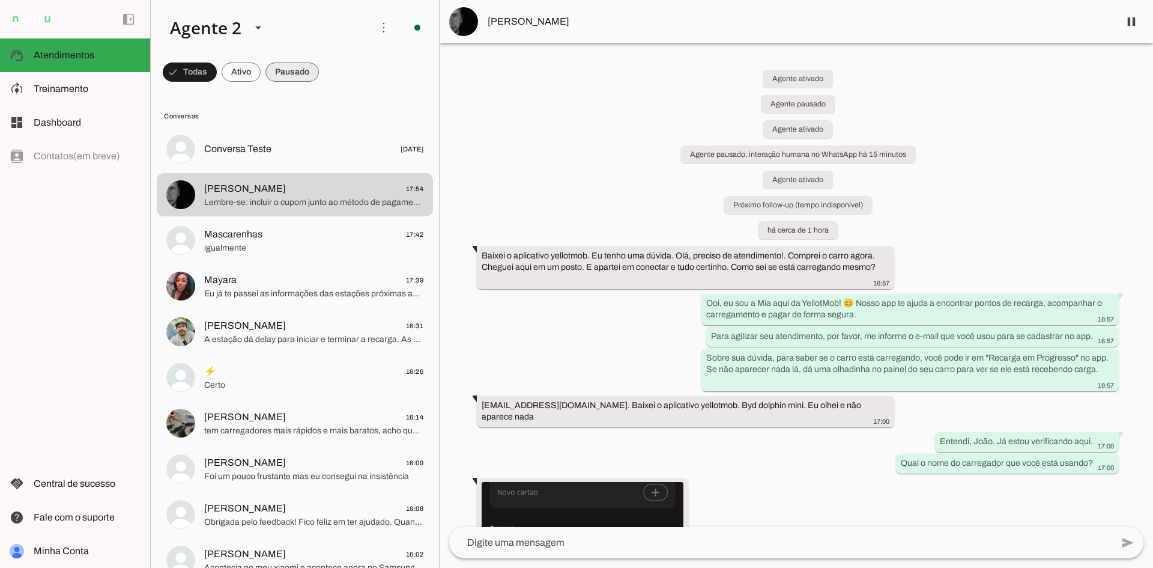
click at [217, 74] on span at bounding box center [190, 72] width 54 height 29
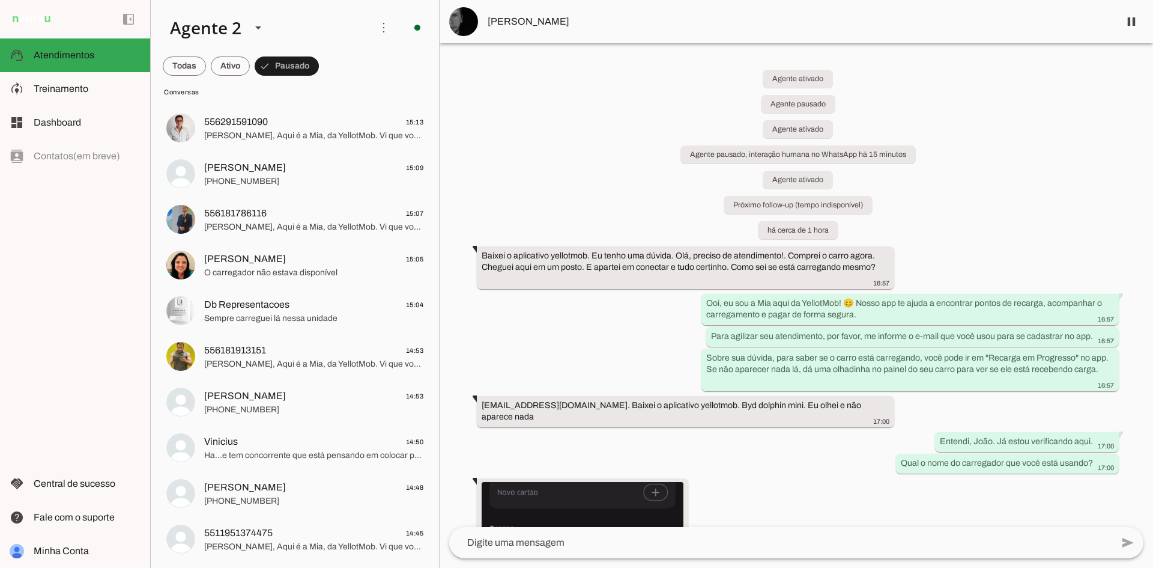
scroll to position [1254, 0]
